Goal: Transaction & Acquisition: Download file/media

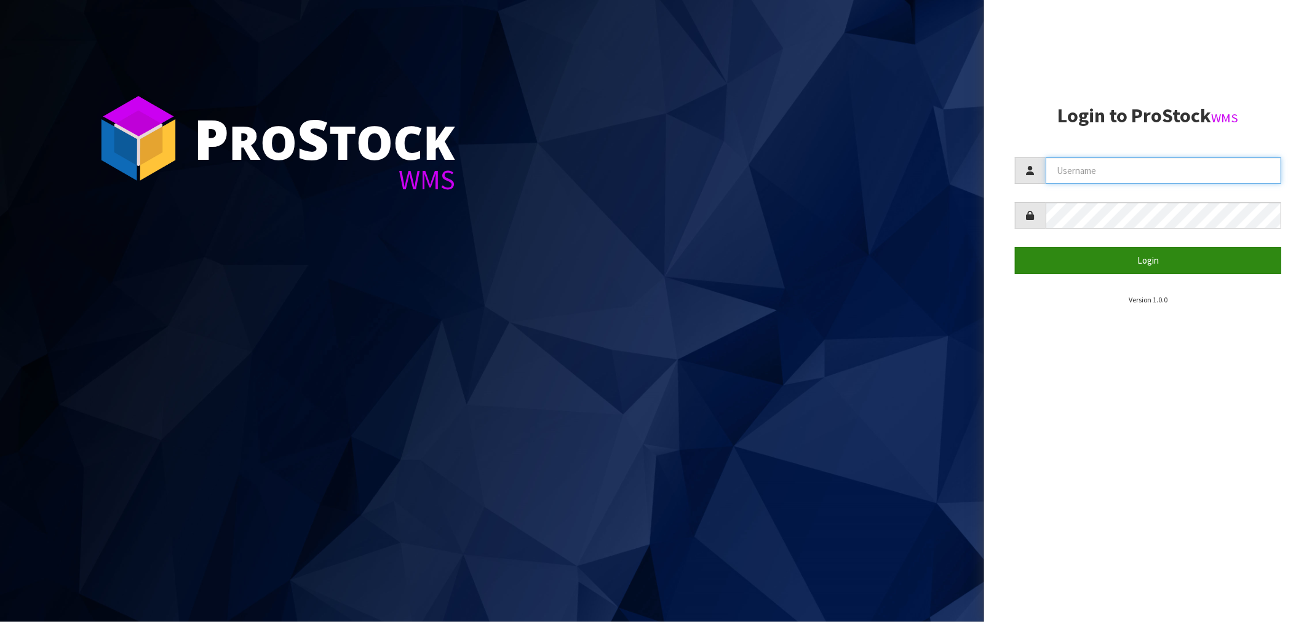
type input "Salehaben@cwl.co.nz"
click at [1154, 263] on button "Login" at bounding box center [1148, 260] width 266 height 26
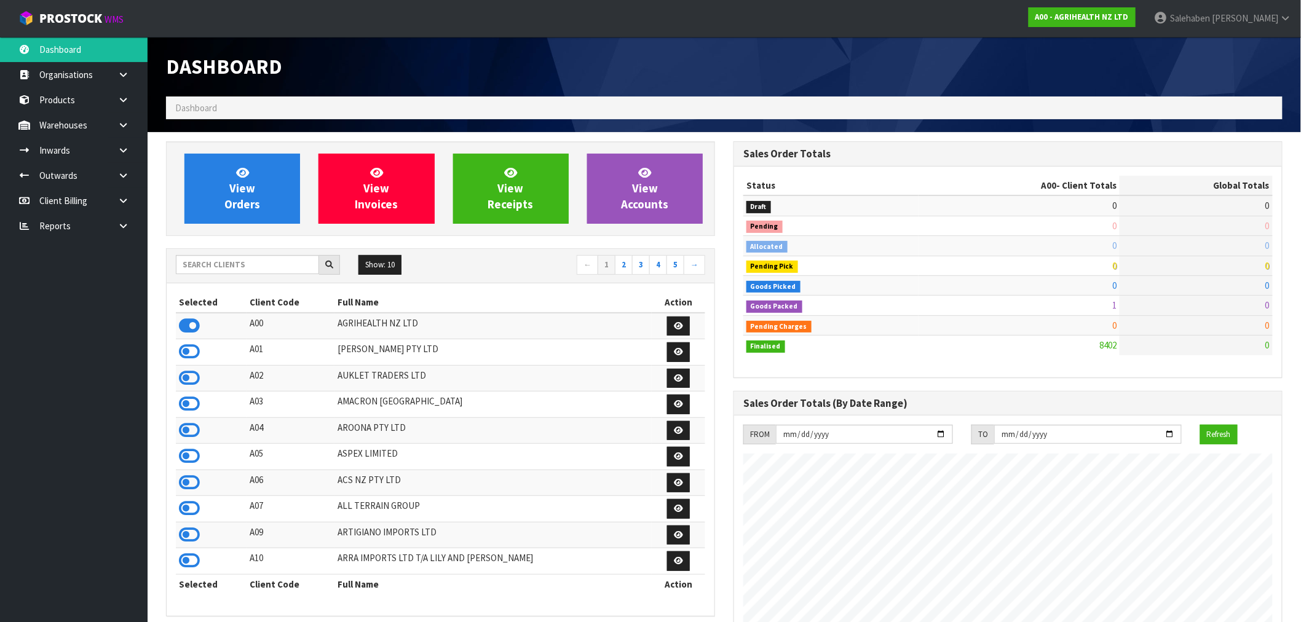
scroll to position [932, 568]
click at [234, 267] on input "text" at bounding box center [247, 264] width 143 height 19
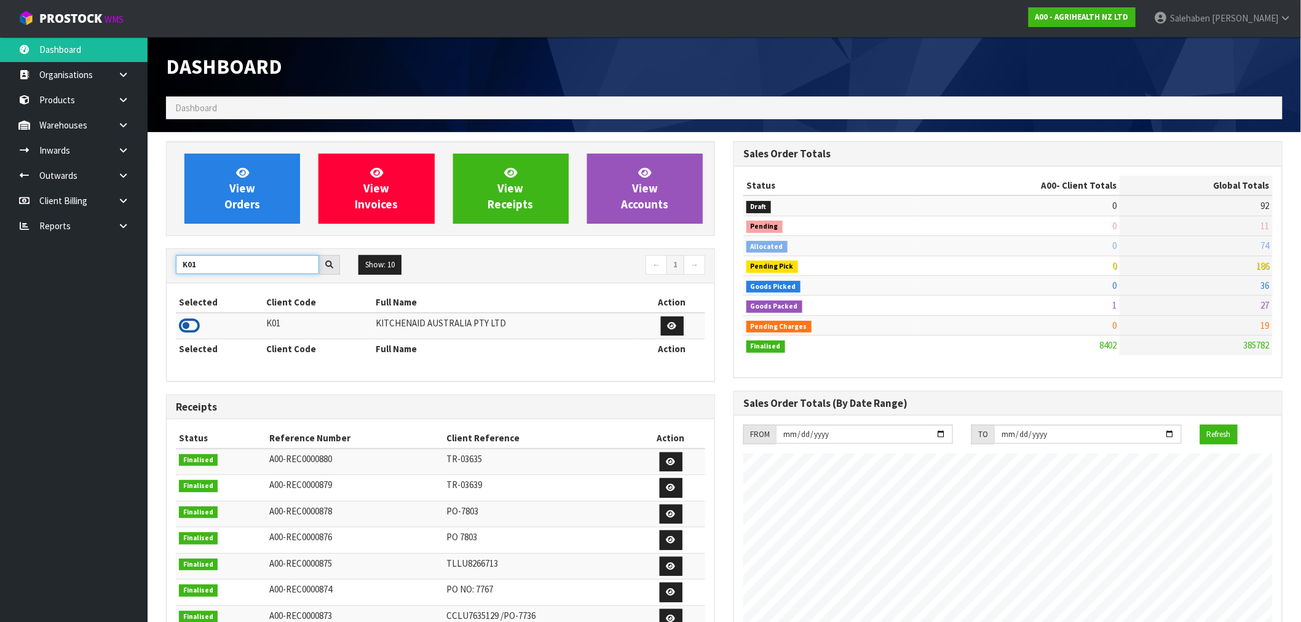
type input "K01"
click at [181, 323] on icon at bounding box center [189, 326] width 21 height 18
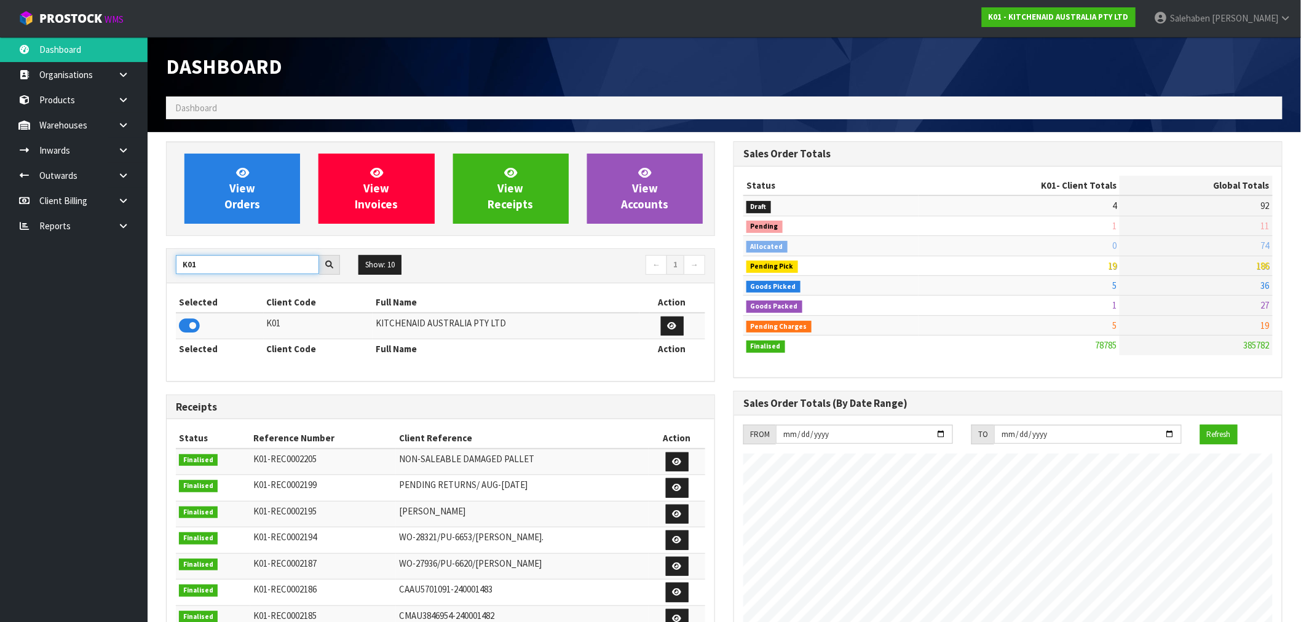
drag, startPoint x: 213, startPoint y: 267, endPoint x: 155, endPoint y: 277, distance: 58.6
click at [155, 277] on section "View Orders View Invoices View Receipts View Accounts K01 Show: 10 5 10 25 50 ←…" at bounding box center [725, 607] width 1154 height 951
click at [182, 328] on icon at bounding box center [189, 326] width 21 height 18
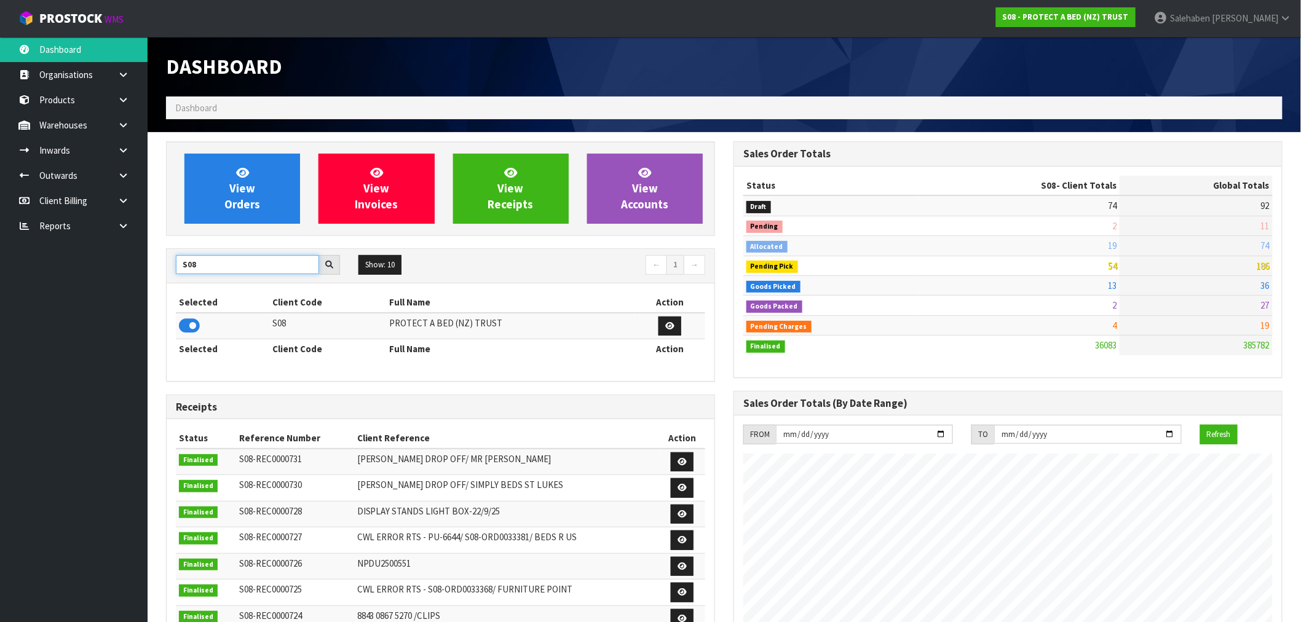
drag, startPoint x: 202, startPoint y: 260, endPoint x: 32, endPoint y: 316, distance: 178.7
click at [44, 315] on body "Toggle navigation ProStock WMS S08 - PROTECT A BED (NZ) TRUST Salehaben Patel L…" at bounding box center [650, 311] width 1301 height 622
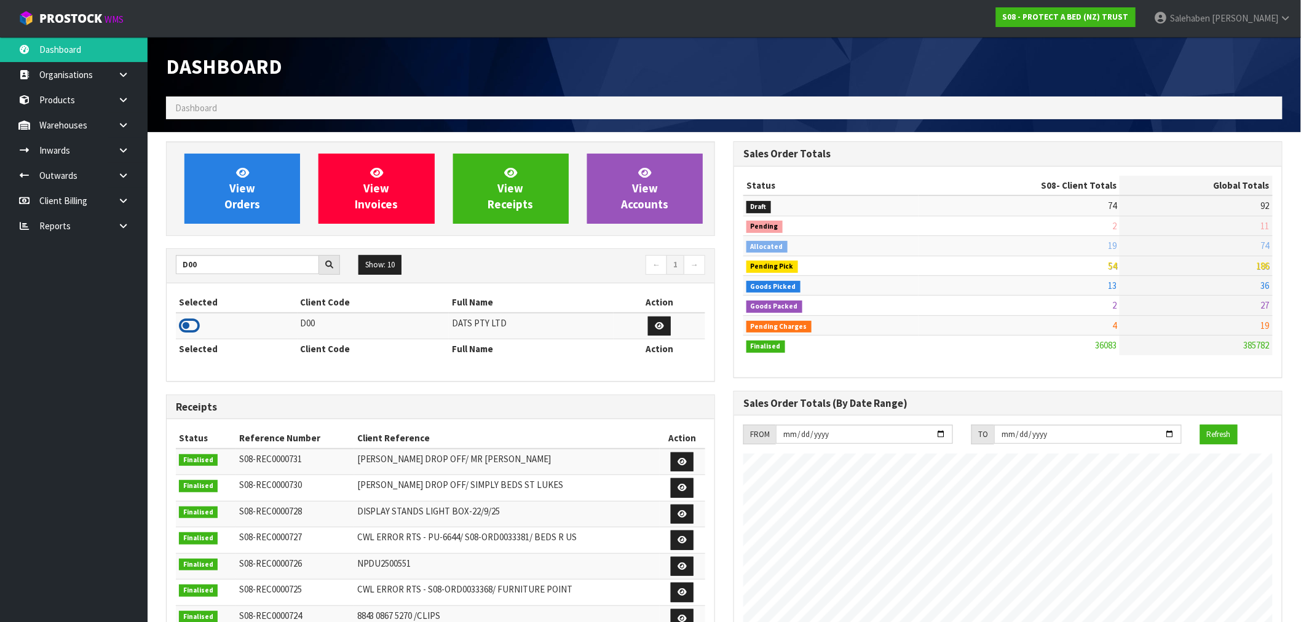
click at [197, 327] on icon at bounding box center [189, 326] width 21 height 18
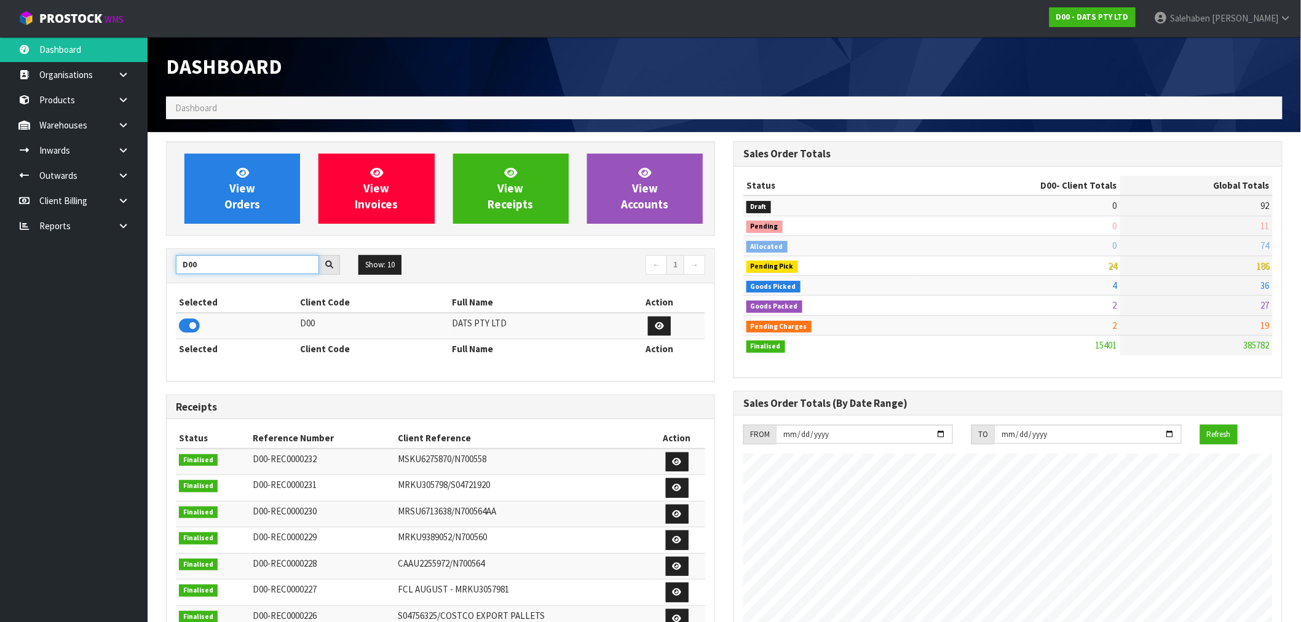
drag, startPoint x: 181, startPoint y: 277, endPoint x: 109, endPoint y: 296, distance: 75.2
click at [149, 287] on section "View Orders View Invoices View Receipts View Accounts D00 Show: 10 5 10 25 50 ←…" at bounding box center [725, 607] width 1154 height 951
type input "T01"
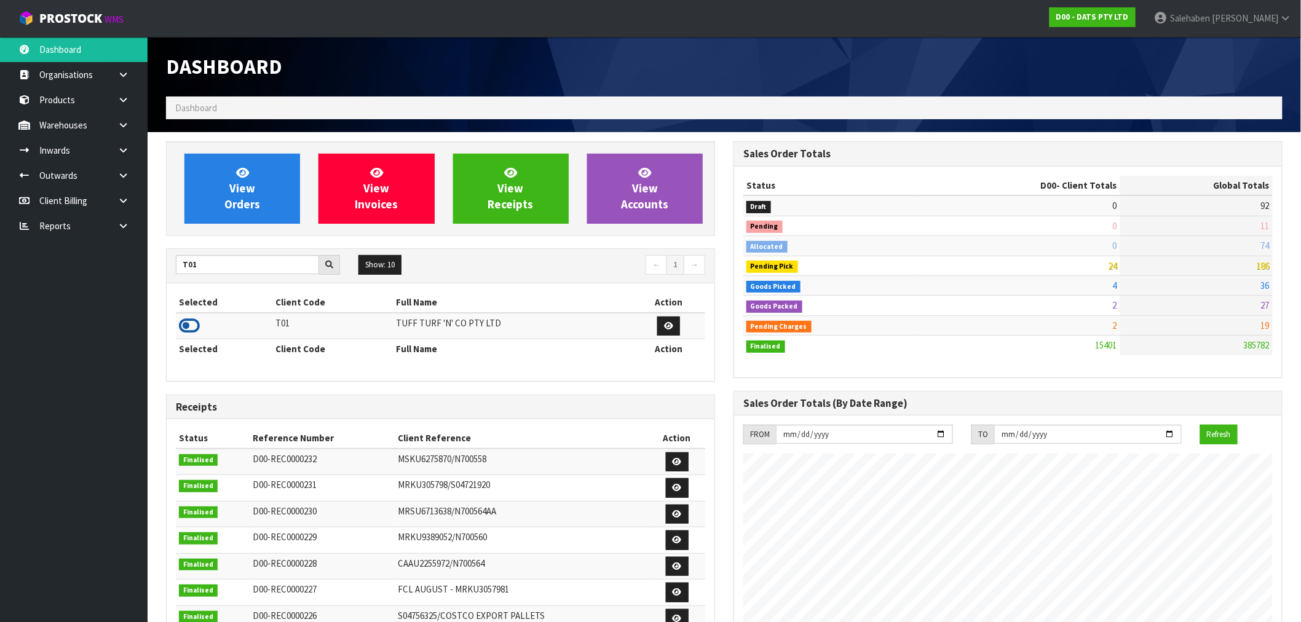
click at [185, 329] on icon at bounding box center [189, 326] width 21 height 18
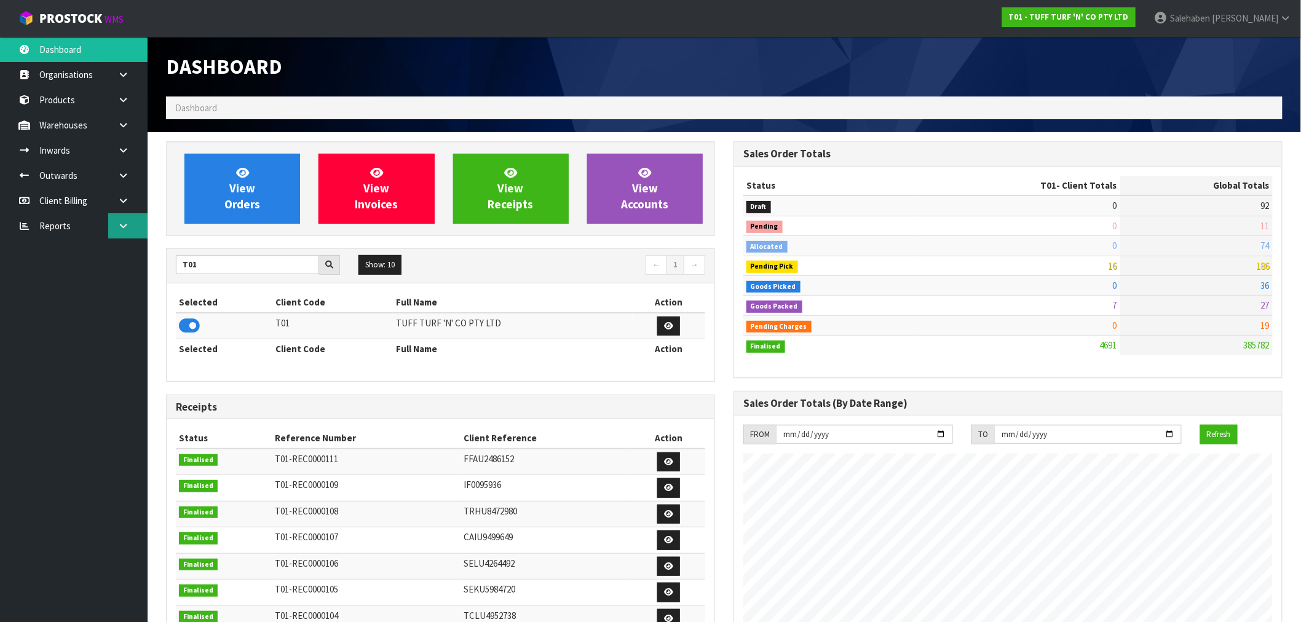
click at [124, 223] on icon at bounding box center [123, 225] width 12 height 9
click at [64, 274] on link "CWL" at bounding box center [74, 276] width 148 height 25
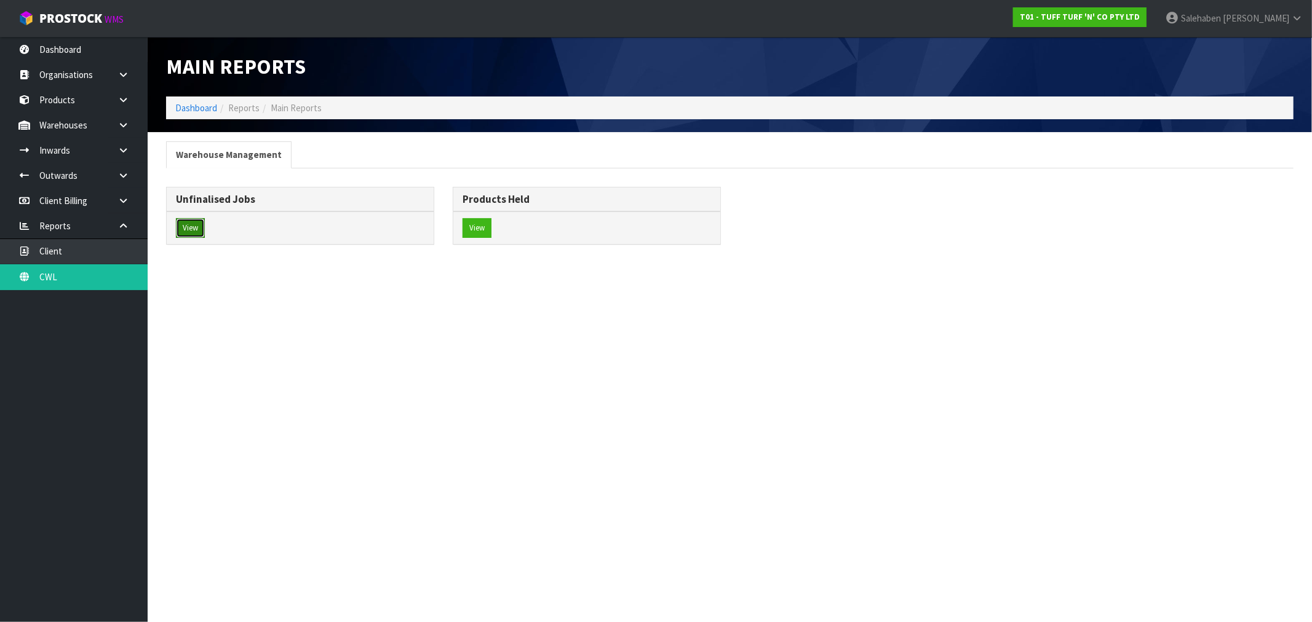
click at [181, 228] on button "View" at bounding box center [190, 228] width 29 height 20
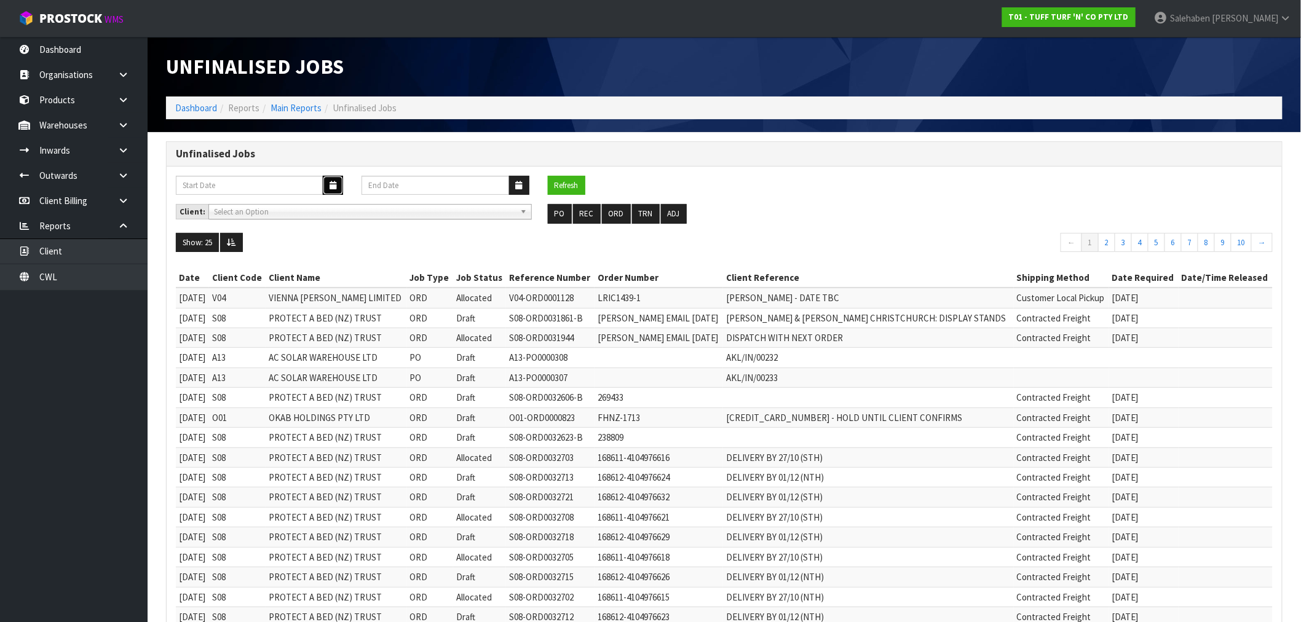
click at [337, 183] on button "button" at bounding box center [333, 185] width 20 height 19
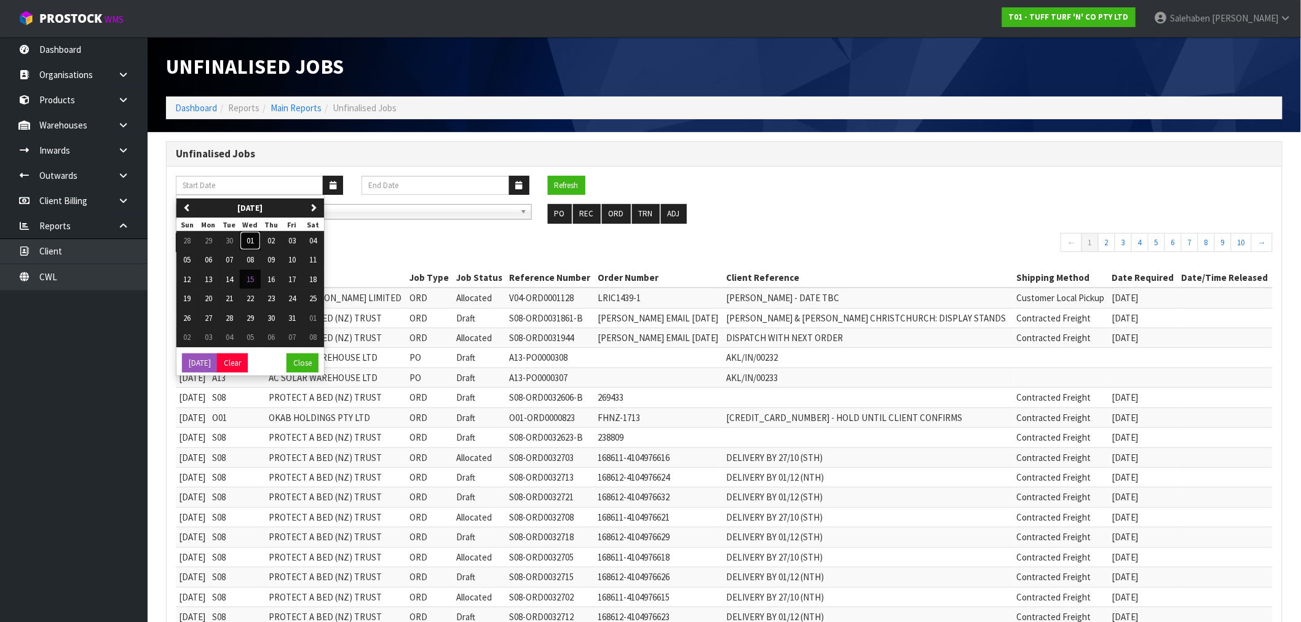
click at [254, 242] on span "01" at bounding box center [250, 241] width 7 height 10
type input "01/10/2025"
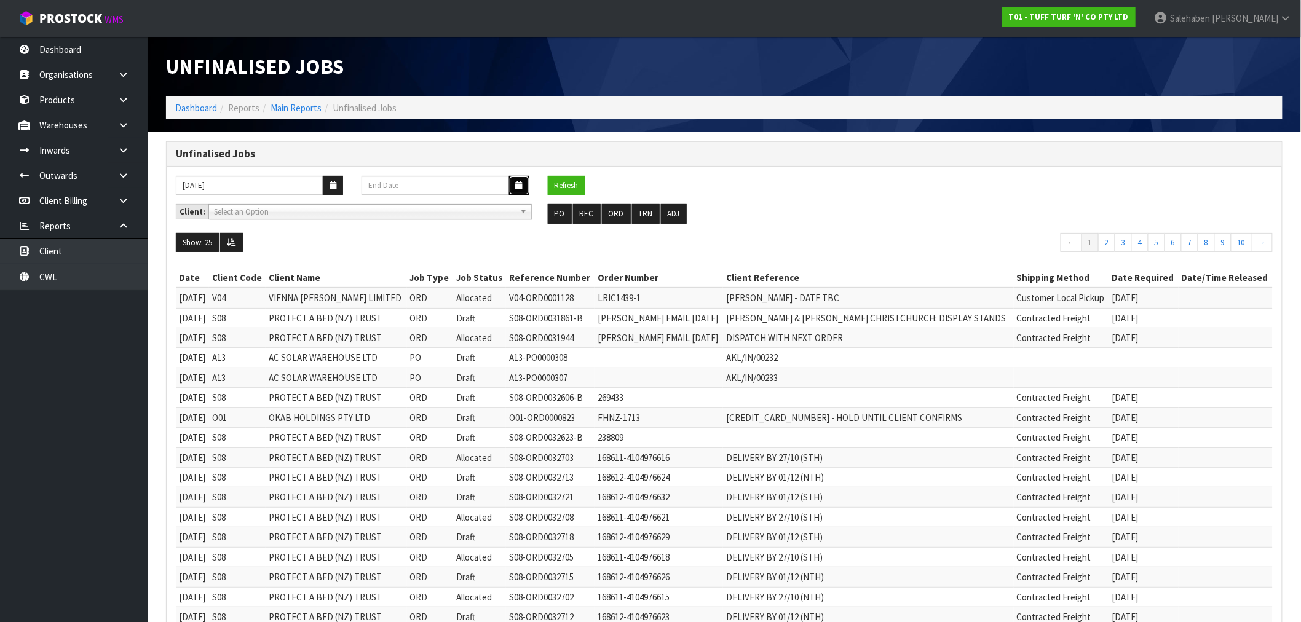
click at [519, 185] on icon "button" at bounding box center [519, 185] width 7 height 8
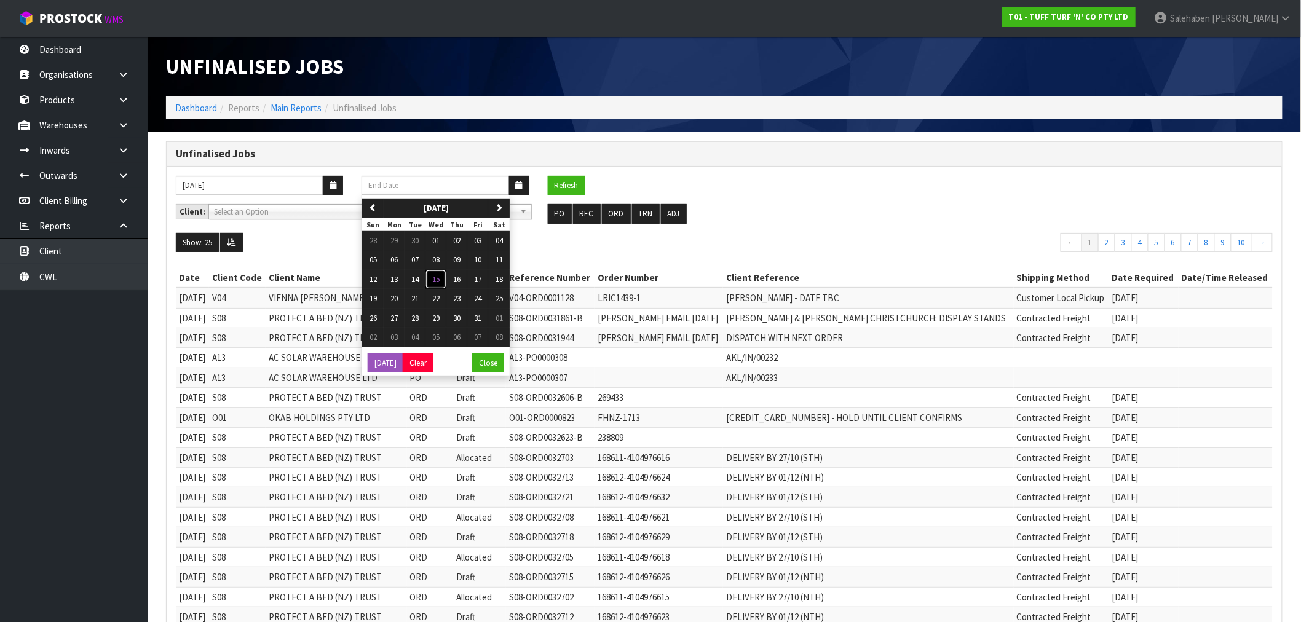
click at [435, 281] on span "15" at bounding box center [435, 279] width 7 height 10
type input "15/10/2025"
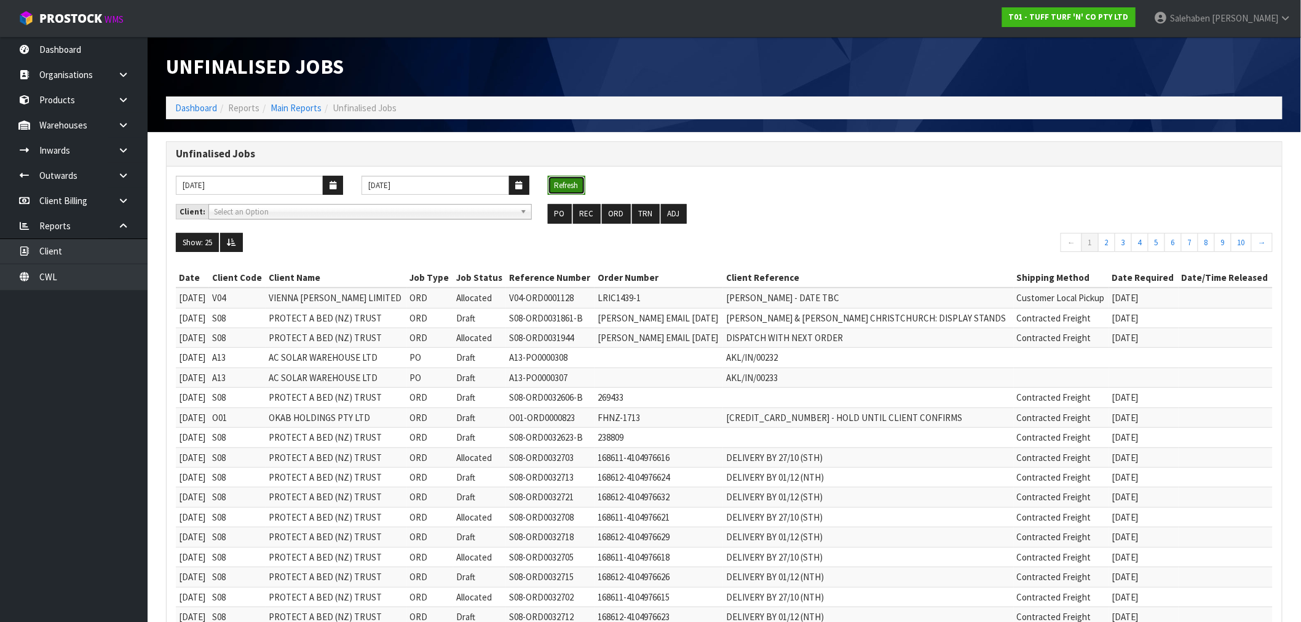
click at [566, 181] on button "Refresh" at bounding box center [567, 186] width 38 height 20
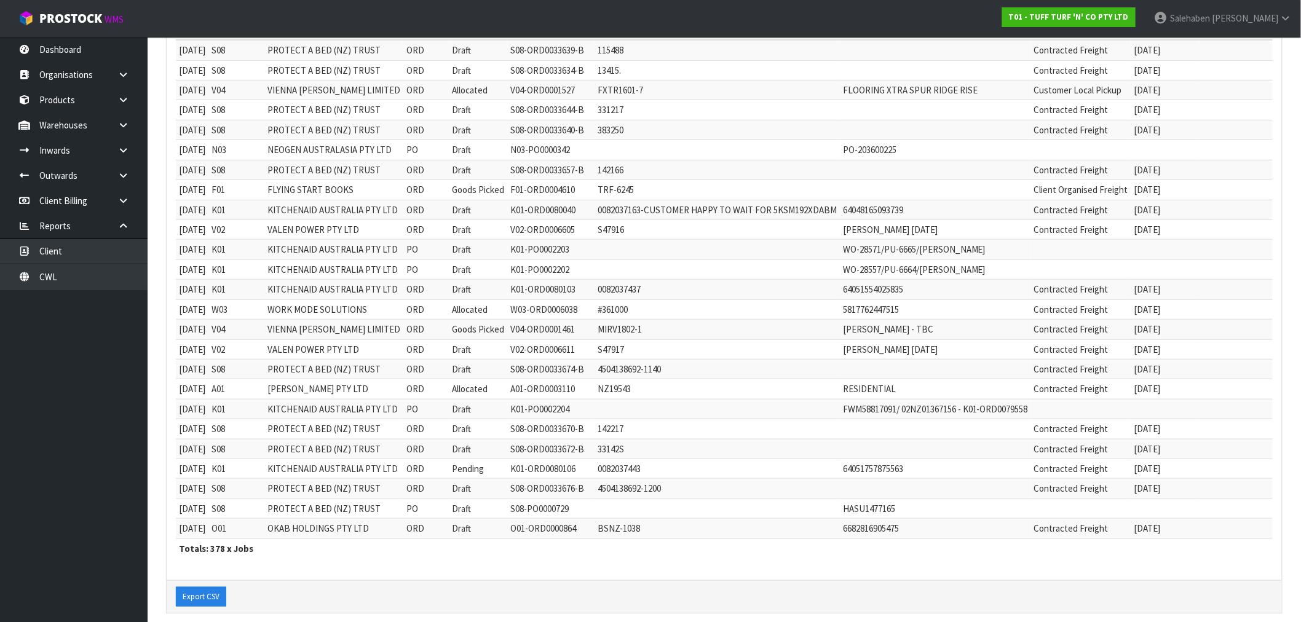
scroll to position [263, 0]
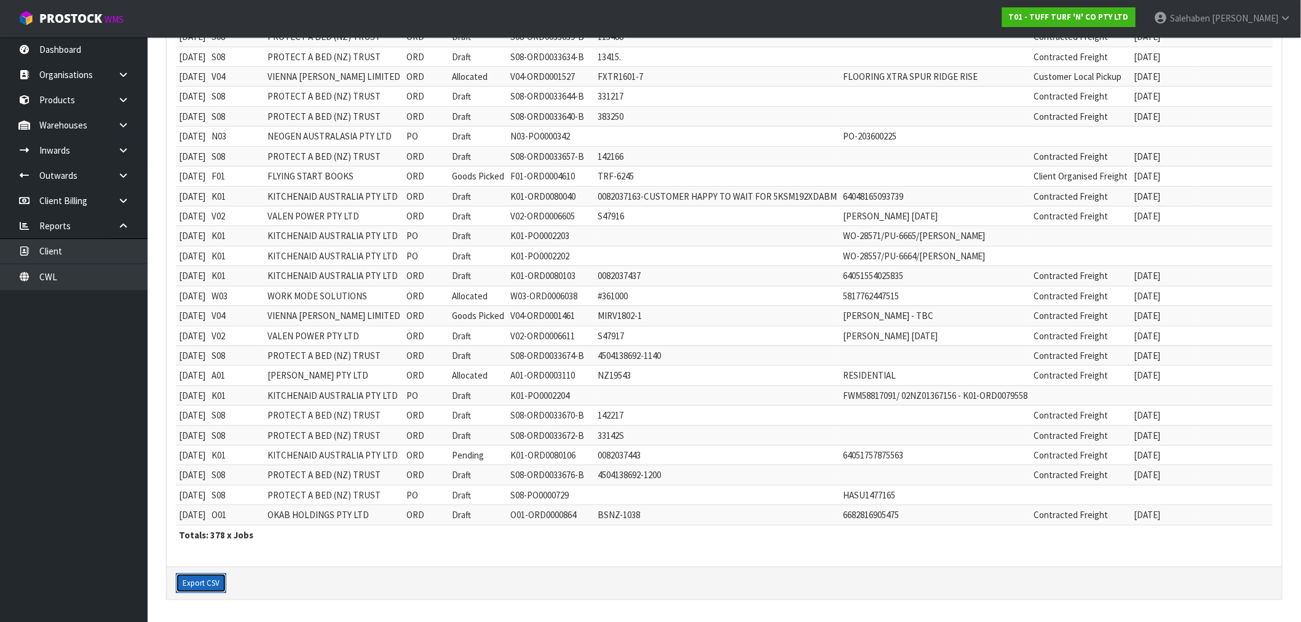
click at [208, 588] on button "Export CSV" at bounding box center [201, 584] width 50 height 20
click at [216, 582] on button "Export CSV" at bounding box center [201, 584] width 50 height 20
